Goal: Task Accomplishment & Management: Manage account settings

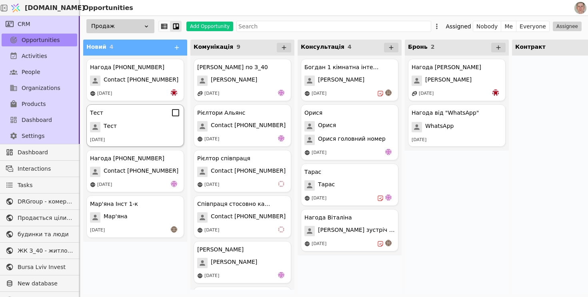
click at [139, 133] on div "Тест Тест 20.08.2025" at bounding box center [135, 125] width 98 height 42
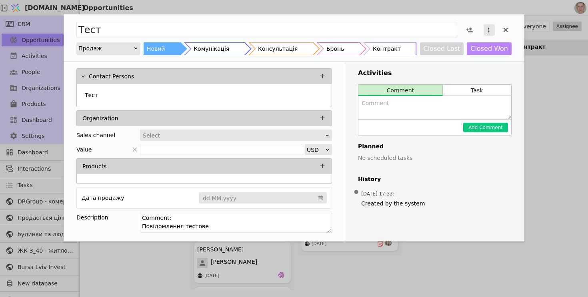
click at [492, 29] on button "Add Opportunity" at bounding box center [488, 29] width 11 height 11
click at [455, 57] on div "Delete" at bounding box center [447, 55] width 92 height 11
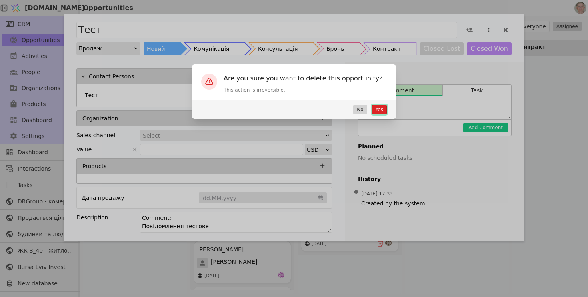
click at [377, 107] on button "Yes" at bounding box center [379, 110] width 15 height 10
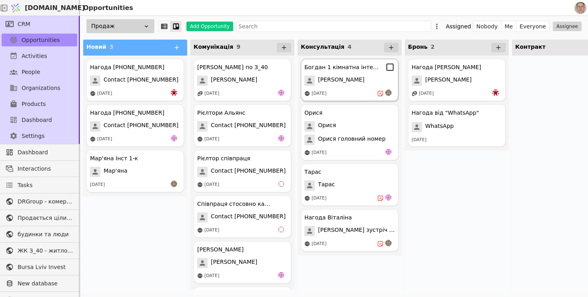
click at [358, 82] on div "[PERSON_NAME]" at bounding box center [349, 81] width 90 height 10
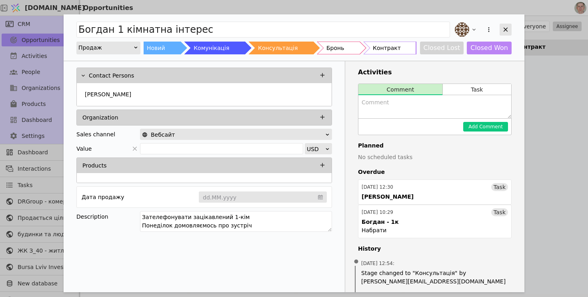
click at [506, 32] on icon "Add Opportunity" at bounding box center [505, 29] width 7 height 7
